Goal: Task Accomplishment & Management: Complete application form

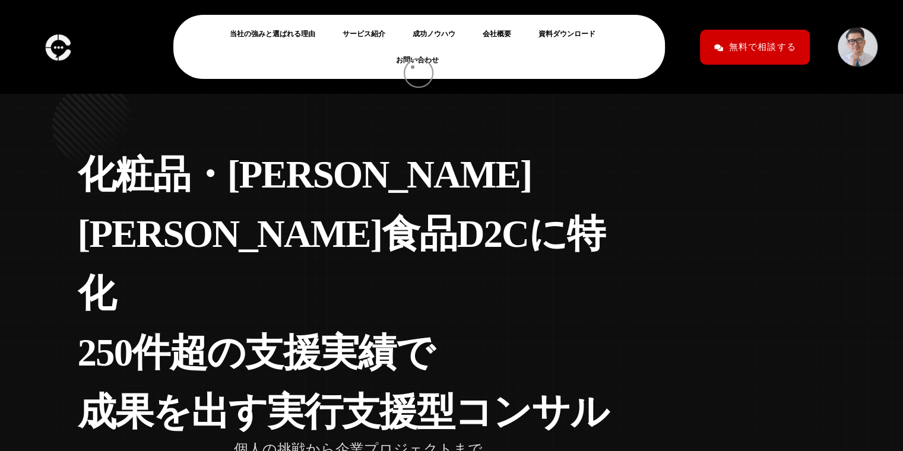
click at [412, 67] on li "お問い合わせ" at bounding box center [419, 60] width 58 height 26
click at [412, 64] on link "お問い合わせ" at bounding box center [422, 60] width 52 height 14
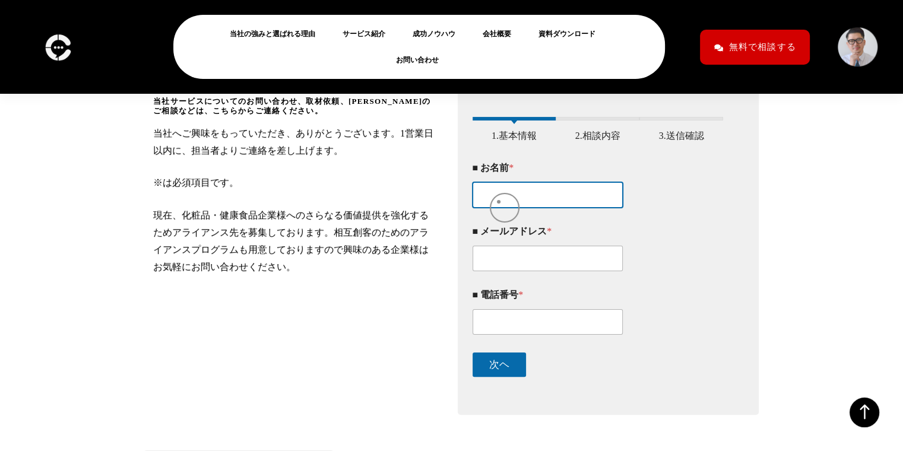
click at [498, 202] on input "■ お名前 *" at bounding box center [547, 195] width 151 height 26
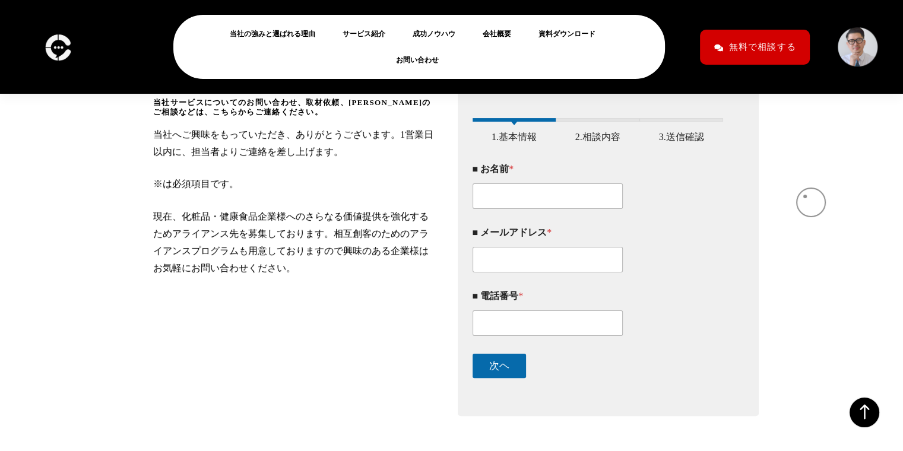
drag, startPoint x: 805, startPoint y: 196, endPoint x: 681, endPoint y: 190, distance: 123.6
click at [805, 196] on div "当社サービスについてのお問い合わせ、取材依頼、アライアンスのご相談などは、こちらからご連絡ください。 当社へご興味をもっていただき、ありがとうございます。1営…" at bounding box center [451, 229] width 903 height 386
click at [533, 209] on input "■ お名前 *" at bounding box center [547, 196] width 151 height 26
paste input "吉田有史"
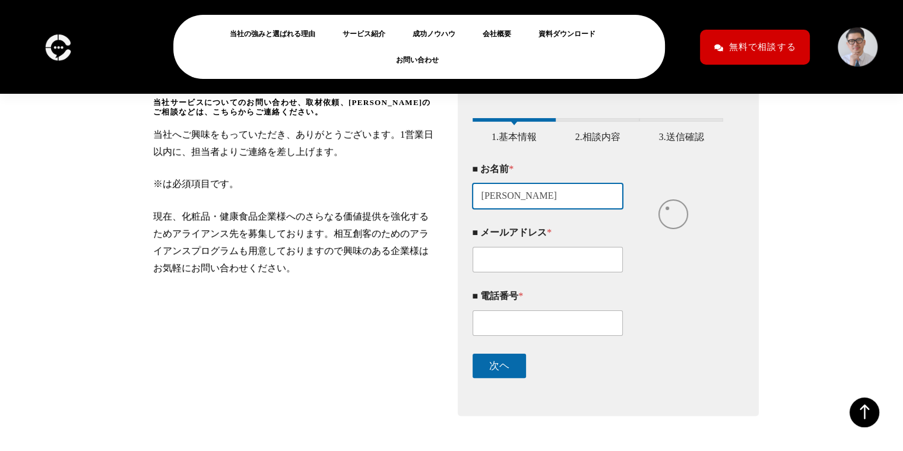
type input "吉田有史"
click at [677, 208] on div "■ お名前 * 吉田有史" at bounding box center [597, 185] width 251 height 63
click at [819, 221] on div "当社サービスについてのお問い合わせ、取材依頼、アライアンスのご相談などは、こちらからご連絡ください。 当社へご興味をもっていただき、ありがとうございます。1営…" at bounding box center [451, 229] width 903 height 386
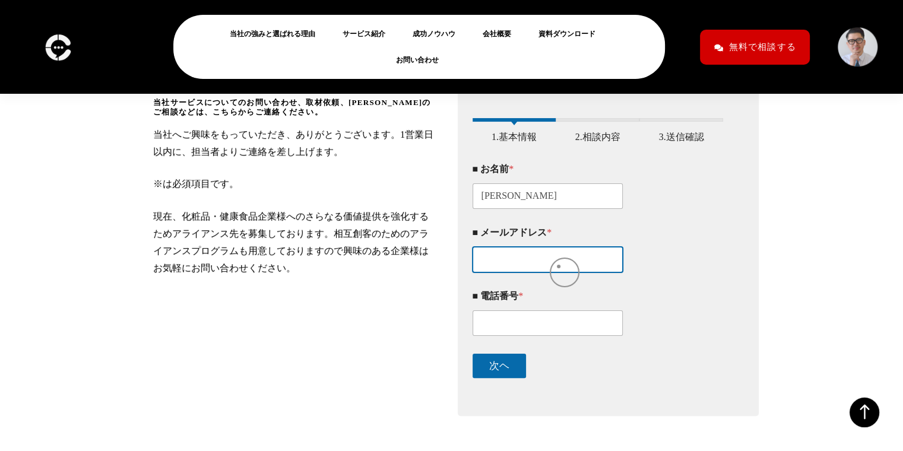
click at [558, 266] on input "■ メールアドレス *" at bounding box center [547, 260] width 151 height 26
paste input "info@lift-shoes.co.jp"
type input "info@lift-shoes.co.jp"
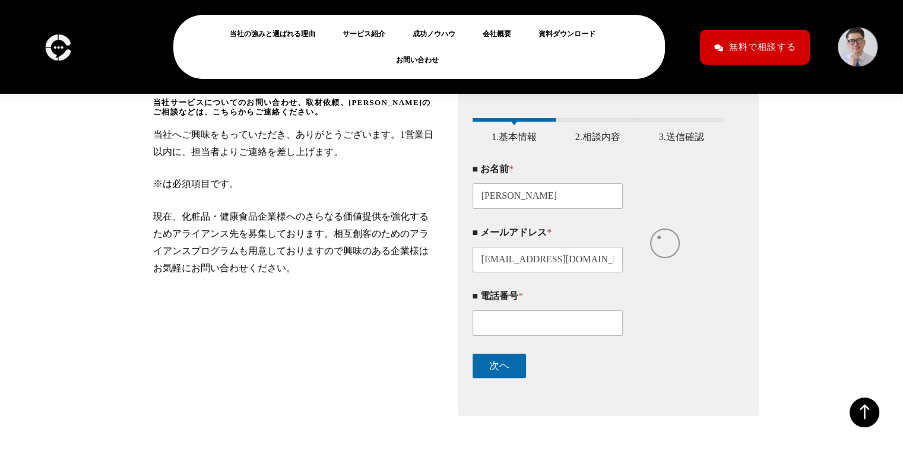
click at [668, 235] on div "■ メールアドレス * info@lift-shoes.co.jp" at bounding box center [597, 249] width 251 height 63
drag, startPoint x: 783, startPoint y: 263, endPoint x: 628, endPoint y: 307, distance: 161.5
click at [783, 263] on div "当社サービスについてのお問い合わせ、取材依頼、アライアンスのご相談などは、こちらからご連絡ください。 当社へご興味をもっていただき、ありがとうございます。1営…" at bounding box center [451, 229] width 903 height 386
click at [533, 336] on input "■ 電話番号 *" at bounding box center [547, 323] width 151 height 26
paste input "0338716877"
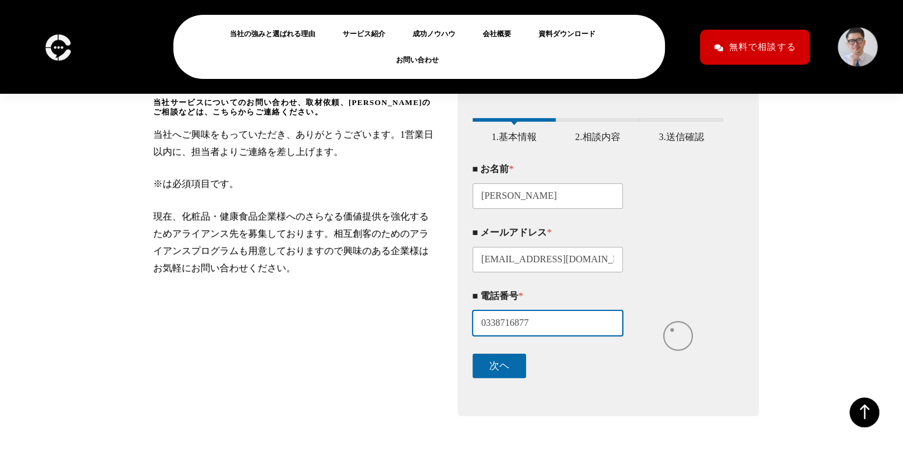
type input "0338716877"
click at [693, 336] on div "■ 電話番号 * 0338716877" at bounding box center [597, 312] width 251 height 63
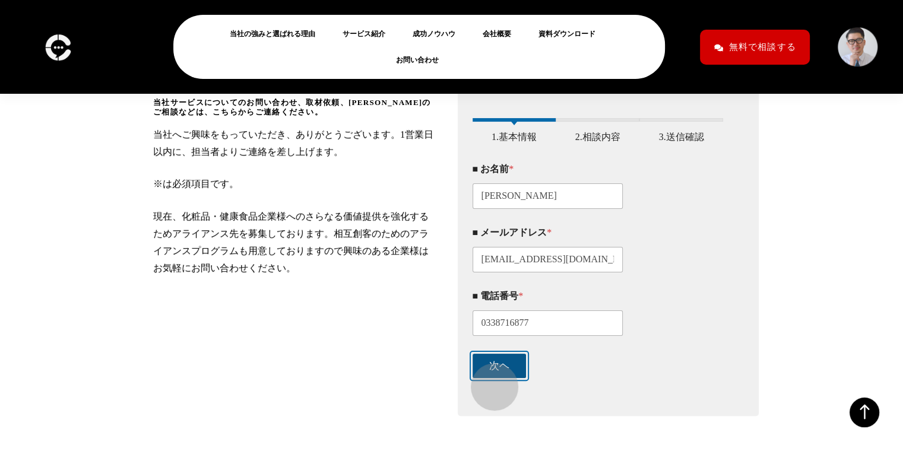
click at [488, 378] on button "次ヘ" at bounding box center [498, 366] width 53 height 24
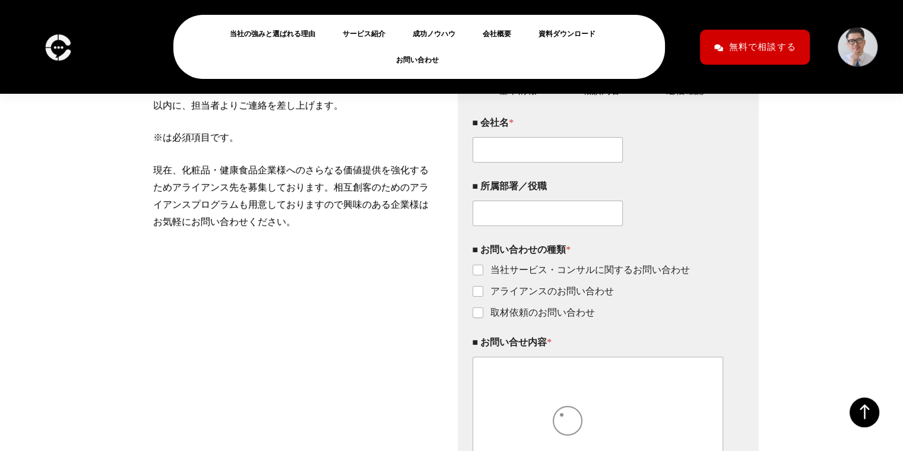
scroll to position [284, 0]
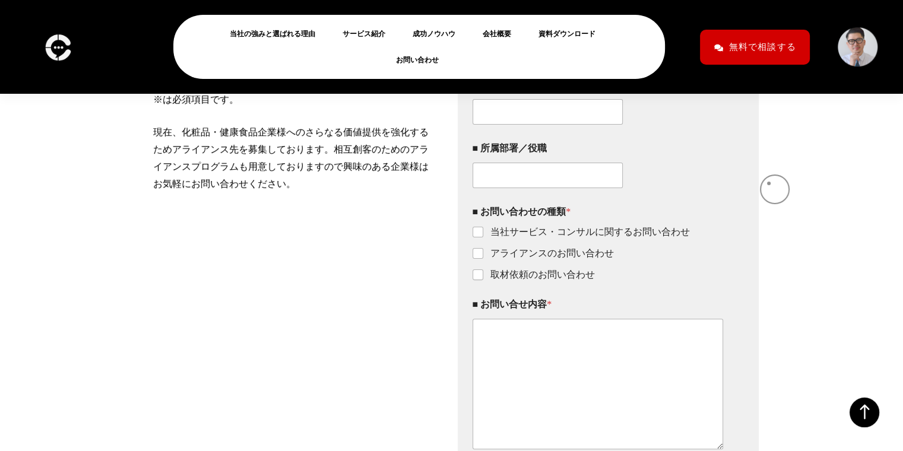
click at [764, 183] on div "当社サービスについてのお問い合わせ、取材依頼、アライアンスのご相談などは、こちらからご連絡ください。 当社へご興味をもっていただき、ありがとうございます。1営…" at bounding box center [451, 249] width 903 height 597
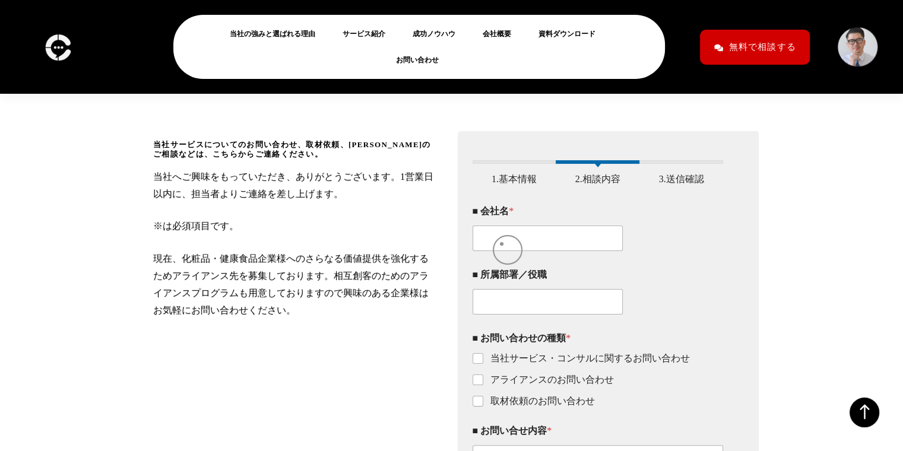
scroll to position [157, 0]
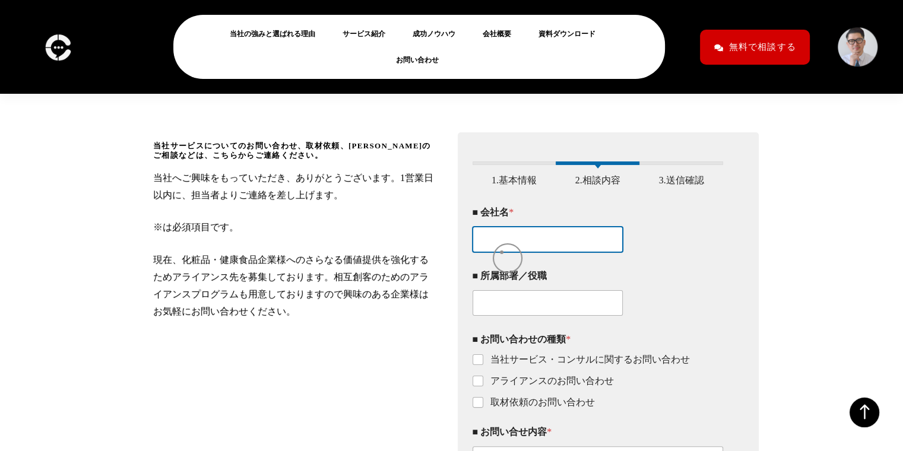
click at [501, 252] on input "■ 会社名 *" at bounding box center [547, 240] width 151 height 26
paste input "株式会社リフト"
type input "株式会社リフト"
click at [679, 236] on div "■ 会社名 * 株式会社リフト" at bounding box center [597, 229] width 251 height 63
drag, startPoint x: 812, startPoint y: 257, endPoint x: 592, endPoint y: 282, distance: 221.6
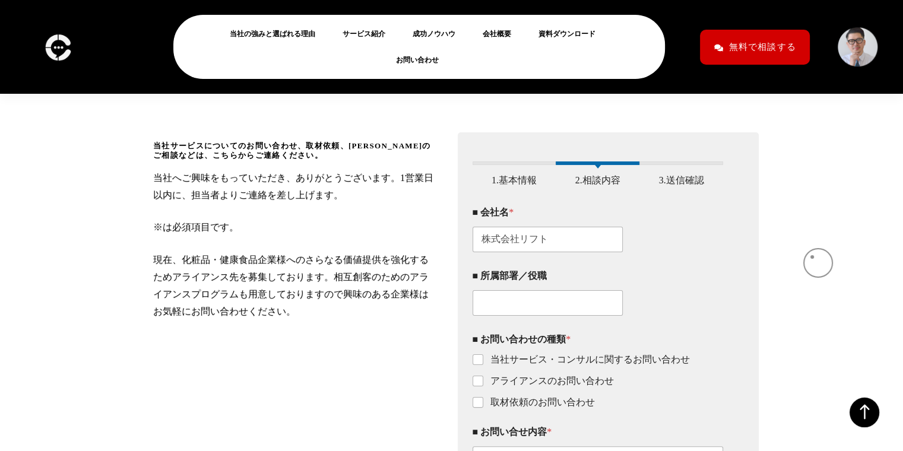
click at [811, 257] on div "当社サービスについてのお問い合わせ、取材依頼、アライアンスのご相談などは、こちらからご連絡ください。 当社へご興味をもっていただき、ありがとうございます。1営…" at bounding box center [451, 377] width 903 height 597
click at [518, 309] on input "■ 所属部署／役職" at bounding box center [547, 303] width 151 height 26
paste input "なし"
type input "なし"
click at [709, 272] on div "■ 所属部署／役職 なし" at bounding box center [597, 292] width 251 height 63
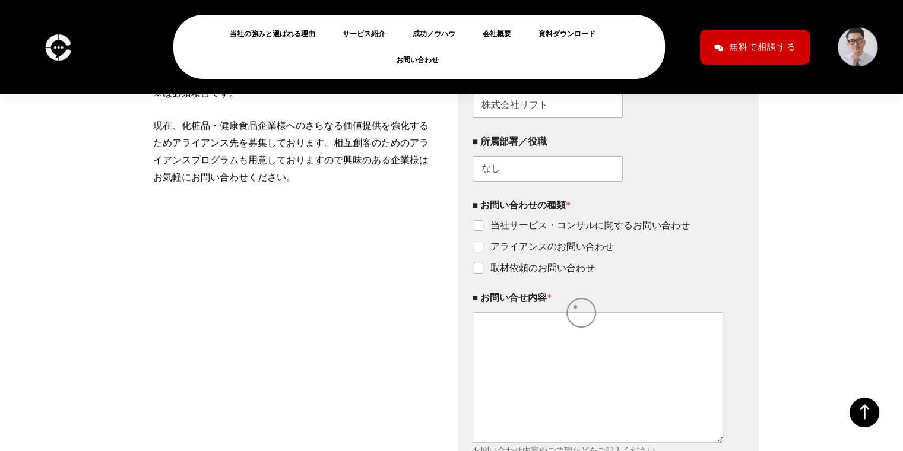
scroll to position [294, 0]
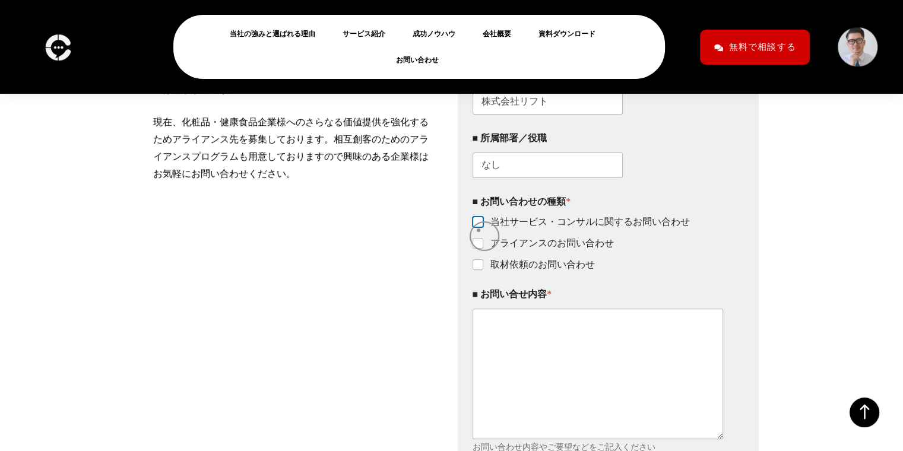
click at [478, 227] on input "当社サービス・コンサルに関するお問い合わせ" at bounding box center [478, 222] width 9 height 9
checkbox input "true"
click at [840, 285] on div "当社サービスについてのお問い合わせ、取材依頼、アライアンスのご相談などは、こちらからご連絡ください。 当社へご興味をもっていただき、ありがとうございます。1営…" at bounding box center [451, 239] width 903 height 597
